Goal: Find specific page/section: Find specific page/section

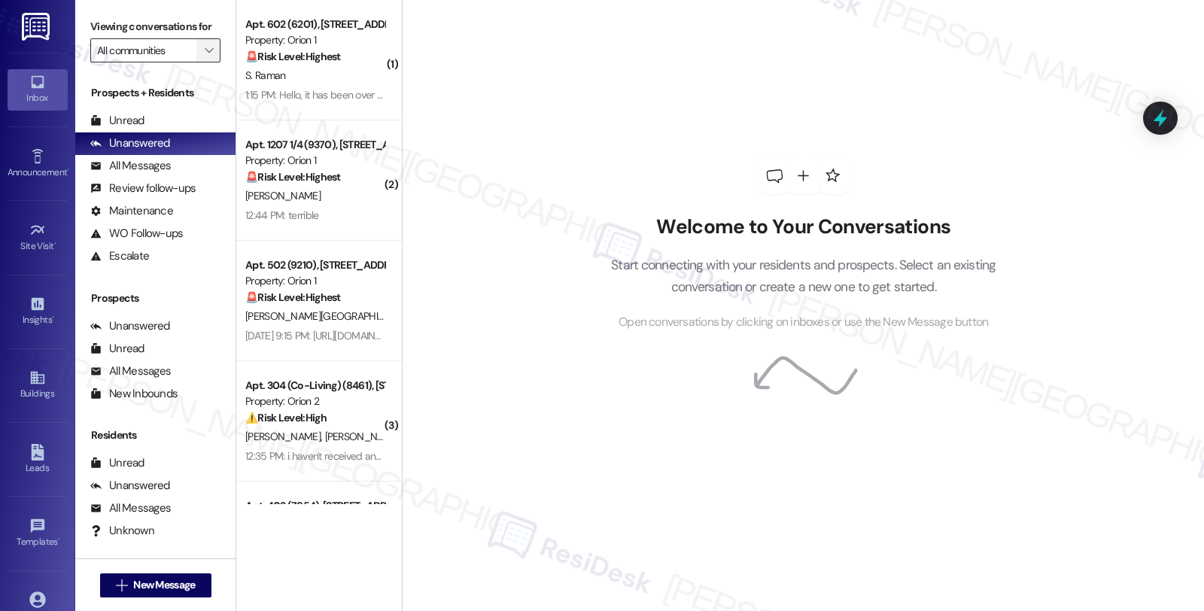
click at [205, 56] on icon "" at bounding box center [209, 50] width 8 height 12
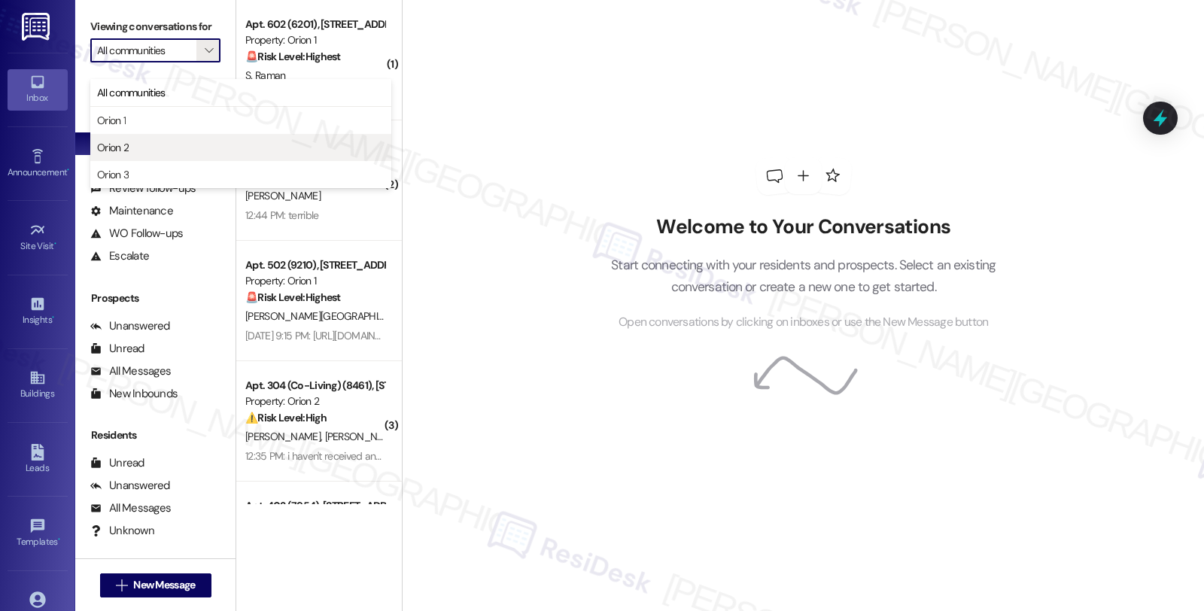
click at [146, 141] on span "Orion 2" at bounding box center [240, 147] width 287 height 15
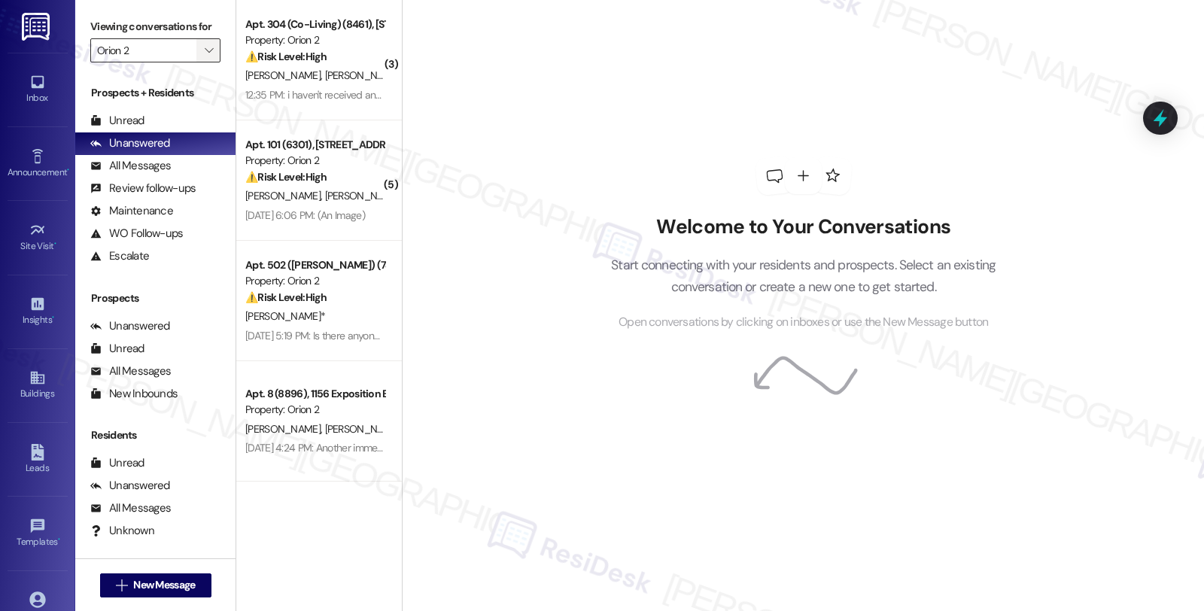
click at [205, 56] on icon "" at bounding box center [209, 50] width 8 height 12
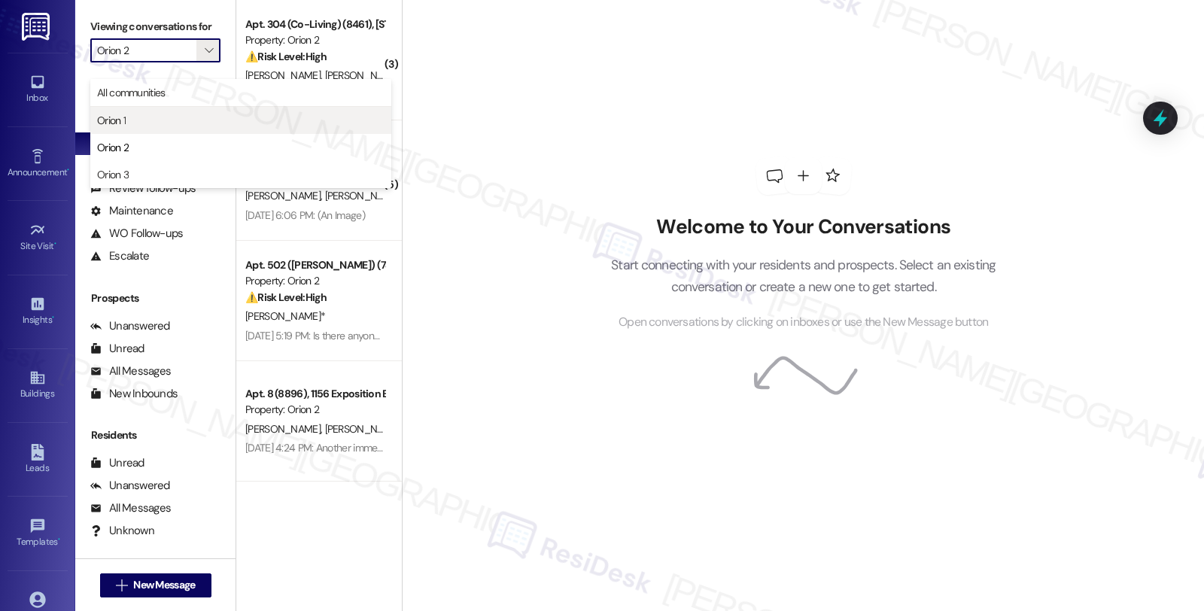
click at [175, 126] on span "Orion 1" at bounding box center [240, 120] width 287 height 15
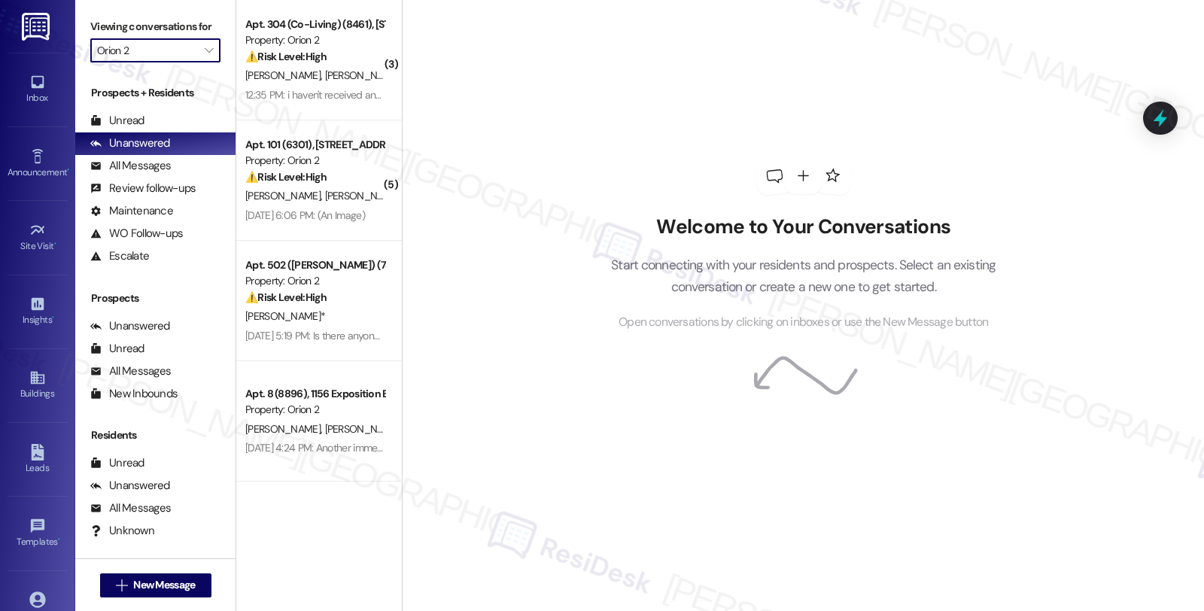
type input "Orion 1"
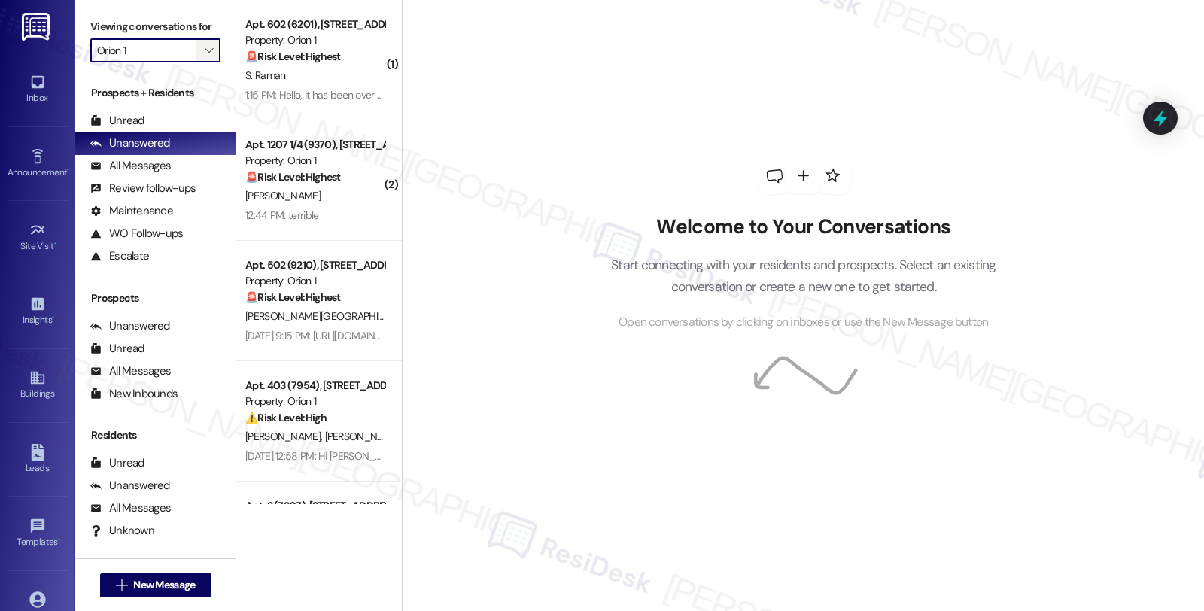
click at [202, 59] on span "" at bounding box center [209, 50] width 14 height 24
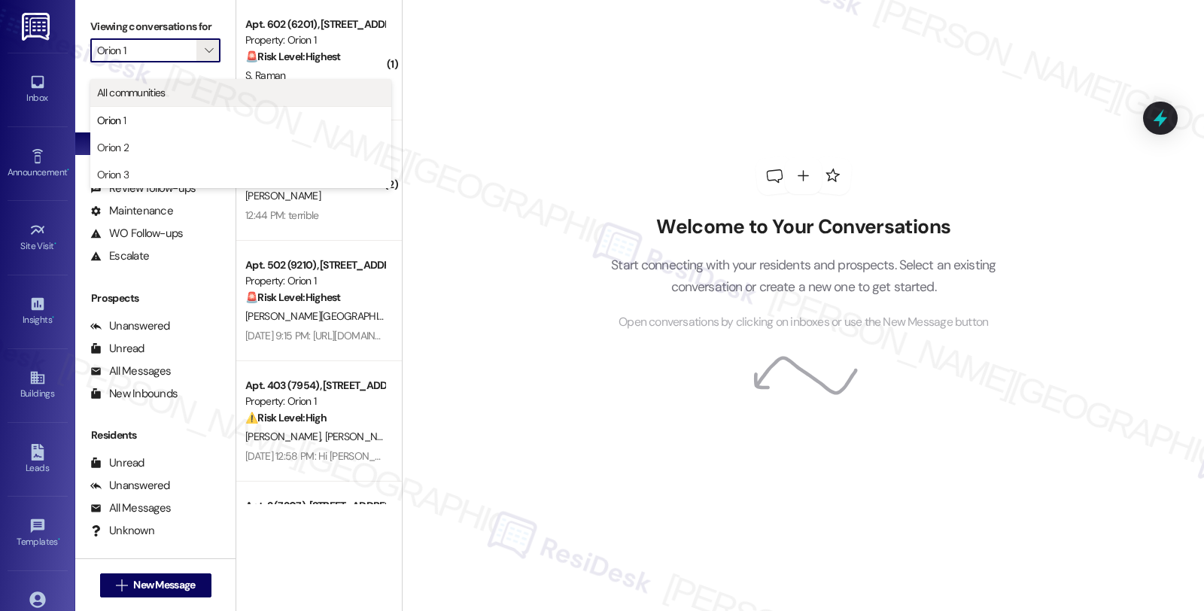
click at [153, 92] on span "All communities" at bounding box center [131, 92] width 68 height 15
